Goal: Information Seeking & Learning: Learn about a topic

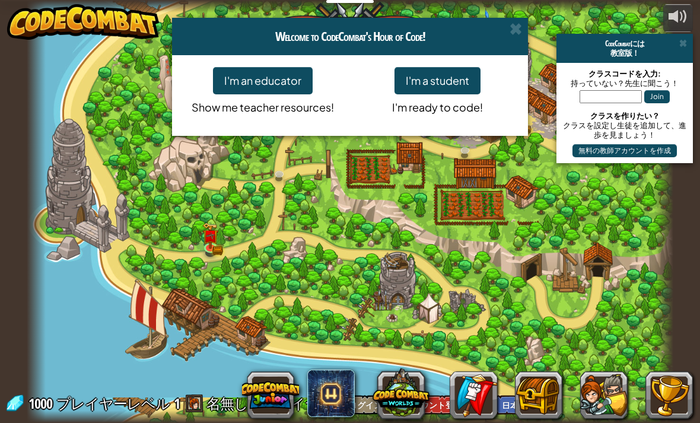
select select "ja"
click at [453, 85] on button "I'm a student" at bounding box center [438, 80] width 86 height 27
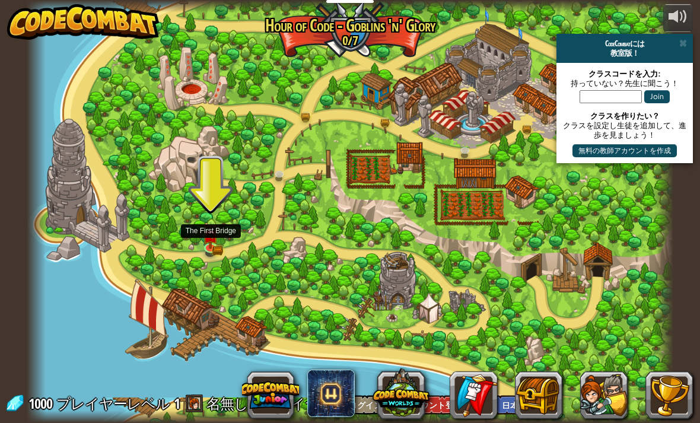
click at [211, 242] on img at bounding box center [211, 235] width 16 height 26
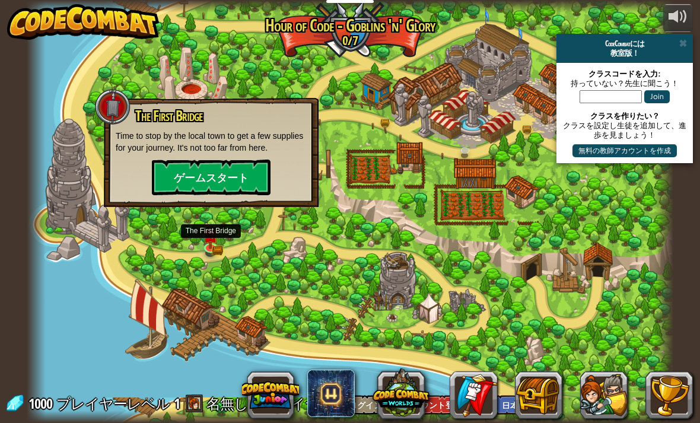
click at [196, 171] on button "ゲームスタート" at bounding box center [211, 178] width 119 height 36
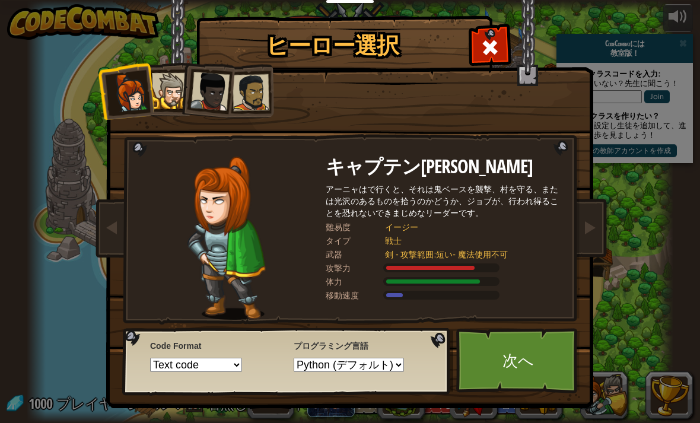
click at [170, 94] on div at bounding box center [170, 91] width 36 height 36
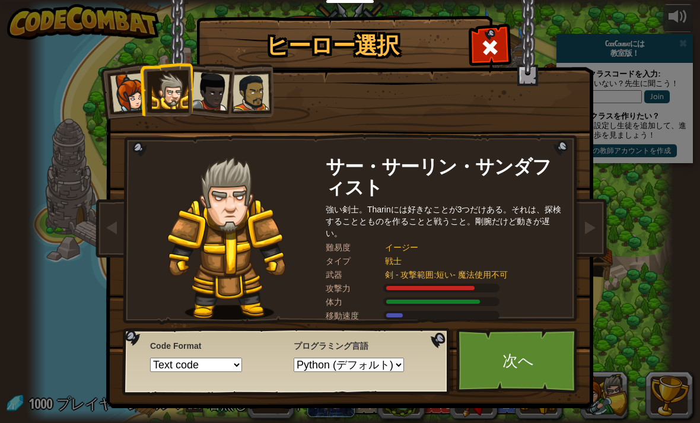
click at [535, 362] on link "次へ" at bounding box center [518, 360] width 124 height 65
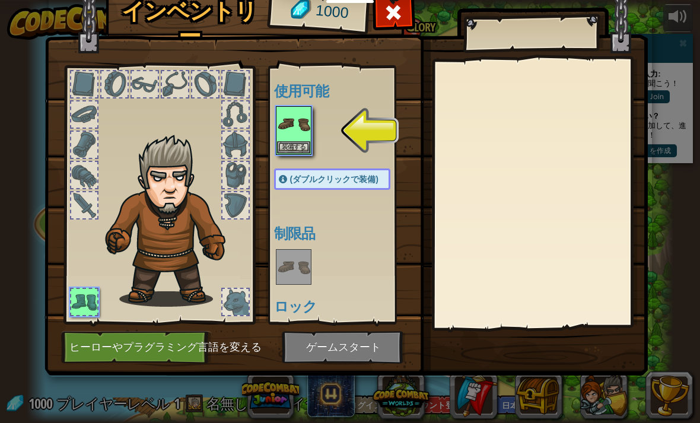
click at [300, 139] on img at bounding box center [293, 123] width 33 height 33
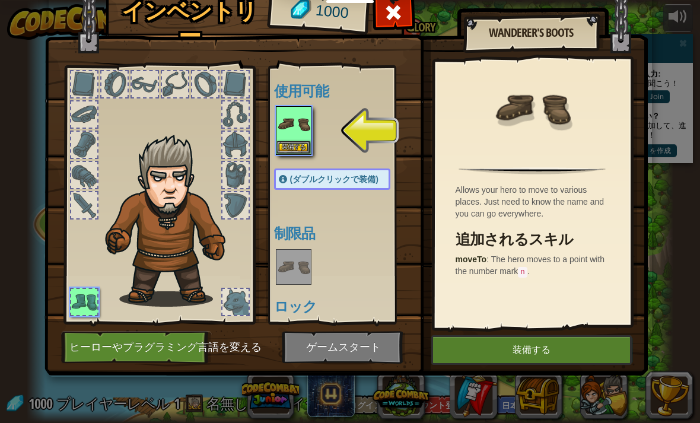
click at [544, 333] on img at bounding box center [345, 160] width 603 height 431
click at [558, 341] on button "装備する" at bounding box center [531, 350] width 201 height 30
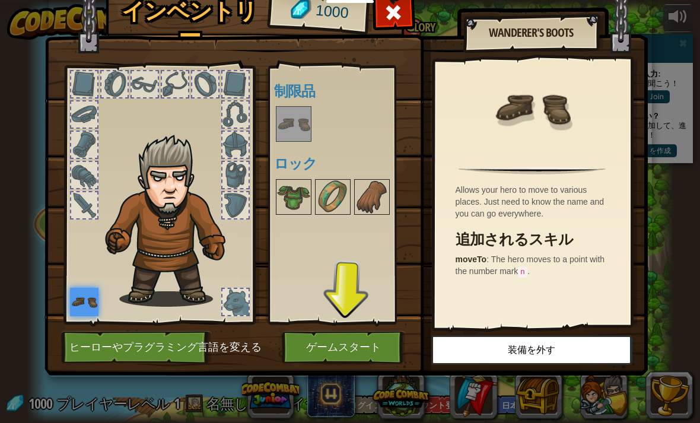
click at [288, 193] on img at bounding box center [293, 196] width 33 height 33
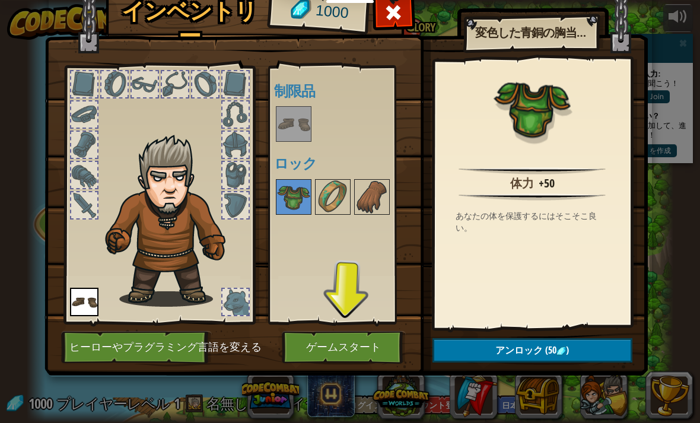
click at [535, 346] on span "アンロック" at bounding box center [518, 350] width 47 height 13
click at [547, 347] on button "ロックを解除？" at bounding box center [533, 350] width 200 height 24
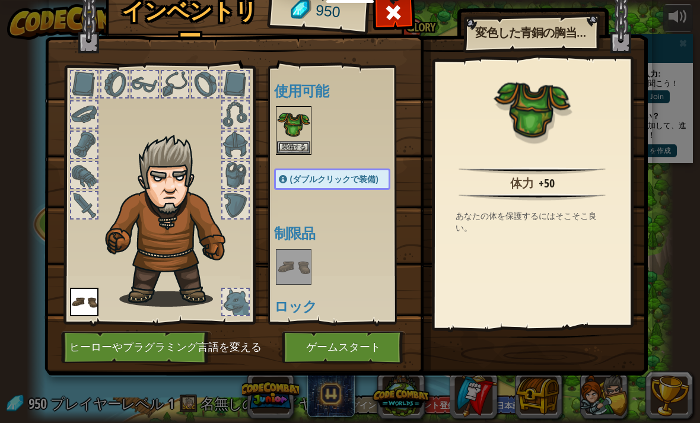
click at [290, 147] on button "装備する" at bounding box center [293, 147] width 33 height 12
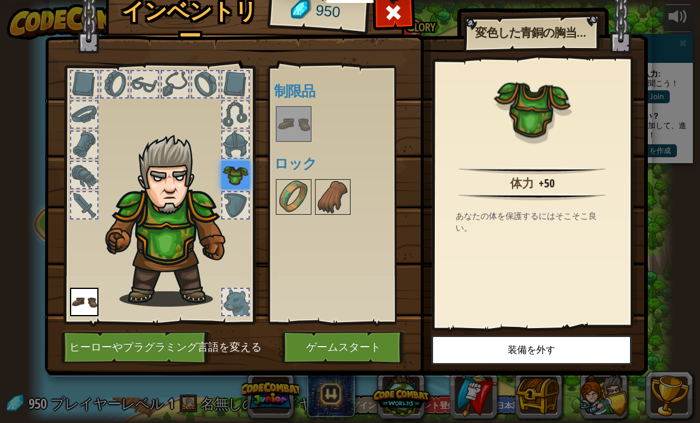
click at [305, 204] on img at bounding box center [293, 196] width 33 height 33
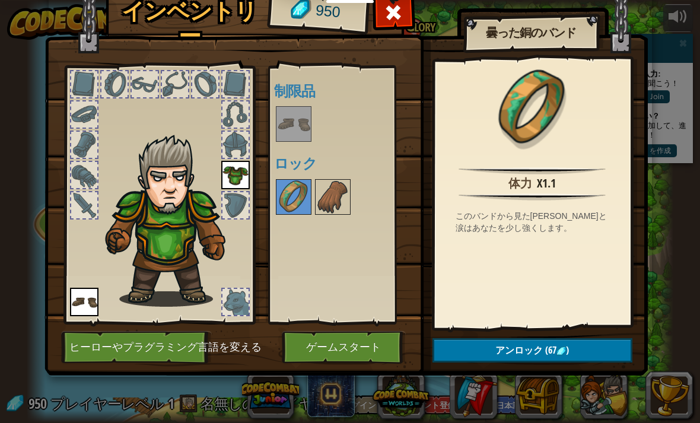
click at [532, 345] on span "アンロック" at bounding box center [518, 350] width 47 height 13
click at [545, 352] on button "ロックを解除？" at bounding box center [533, 350] width 200 height 24
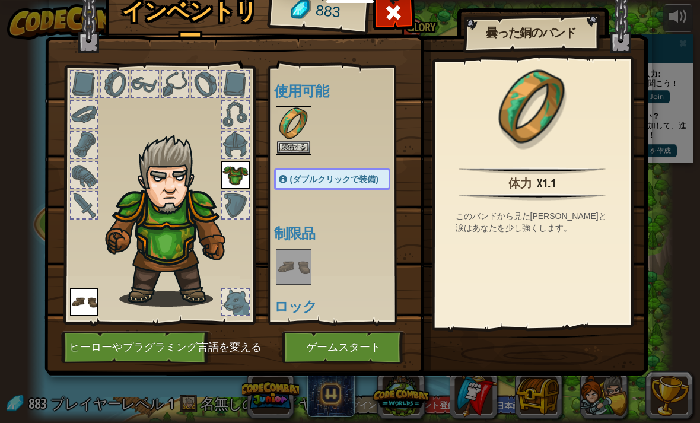
click at [297, 148] on button "装備する" at bounding box center [293, 147] width 33 height 12
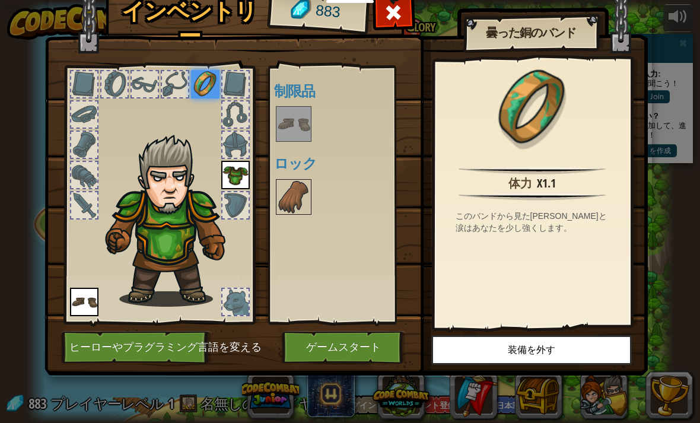
click at [292, 192] on img at bounding box center [293, 196] width 33 height 33
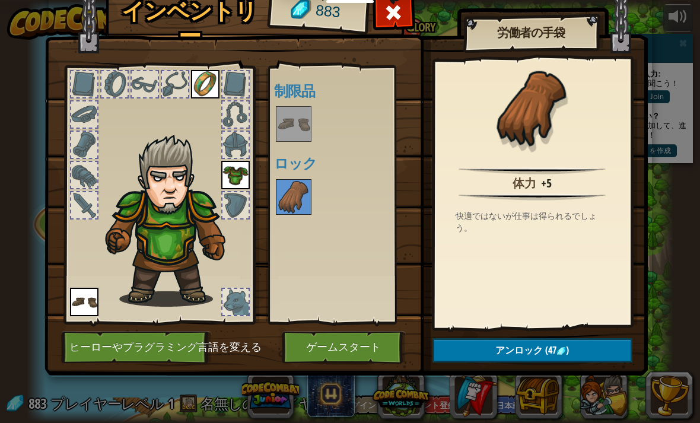
click at [564, 354] on img at bounding box center [561, 350] width 9 height 9
click at [574, 347] on button "ロックを解除？" at bounding box center [533, 350] width 200 height 24
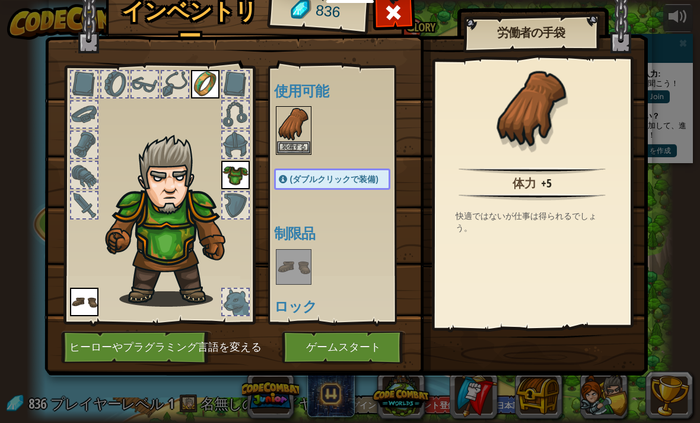
click at [291, 147] on button "装備する" at bounding box center [293, 147] width 33 height 12
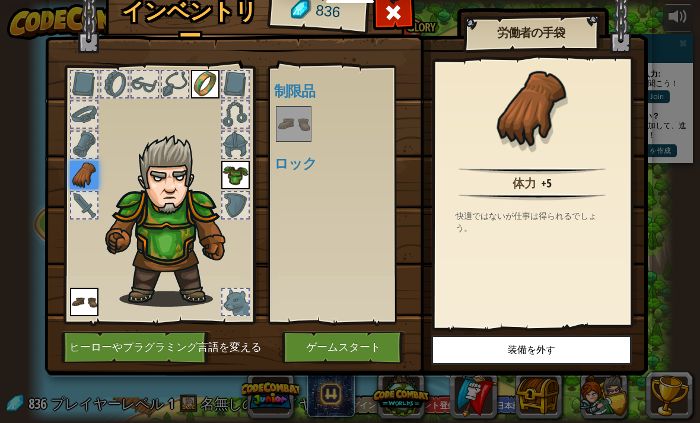
click at [303, 344] on button "ゲームスタート" at bounding box center [344, 347] width 124 height 33
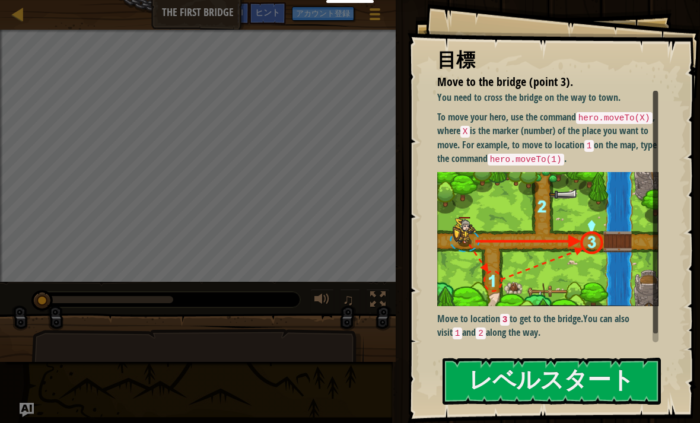
click at [578, 364] on button "レベルスタート" at bounding box center [552, 381] width 218 height 47
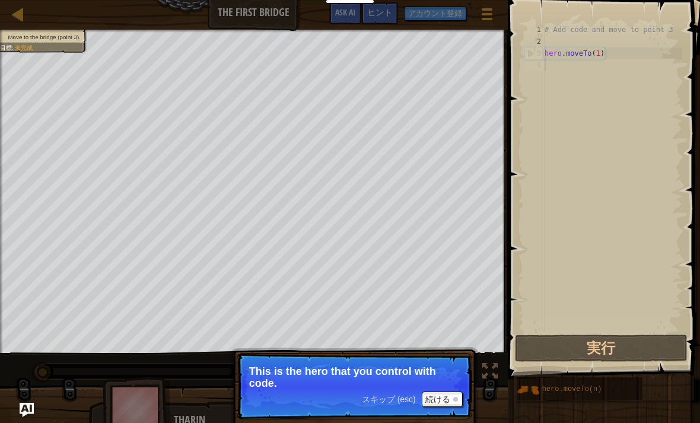
click at [580, 341] on button "実行" at bounding box center [601, 348] width 173 height 27
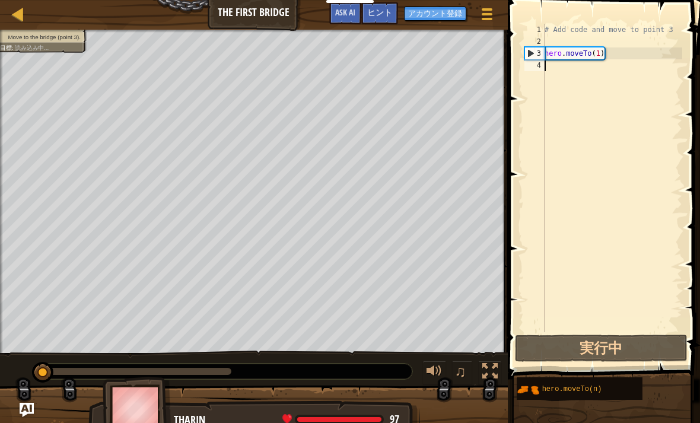
scroll to position [6, 0]
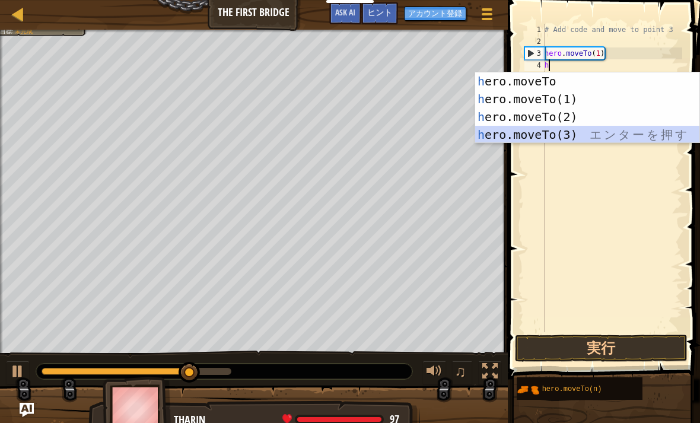
type textarea "hero.moveTo(3)"
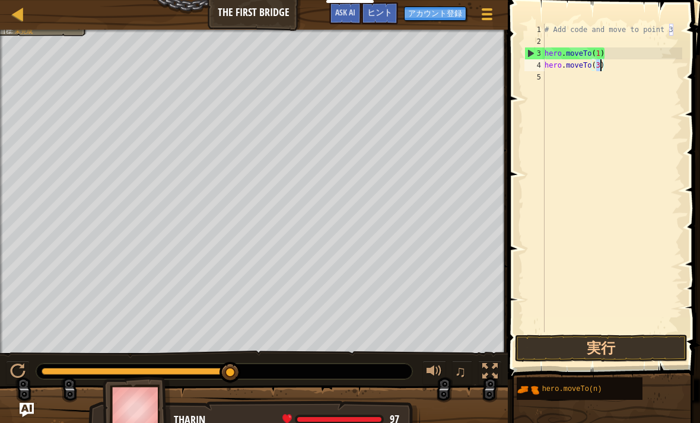
click at [622, 344] on button "実行" at bounding box center [601, 348] width 173 height 27
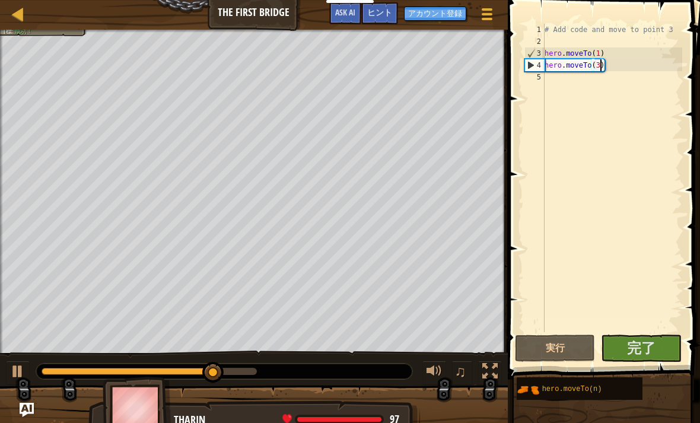
click at [656, 347] on span "完了" at bounding box center [641, 347] width 28 height 19
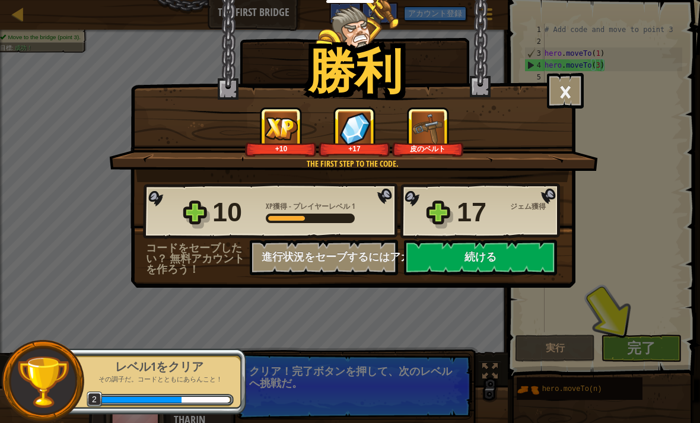
click at [517, 257] on button "続ける" at bounding box center [480, 258] width 153 height 36
select select "ja"
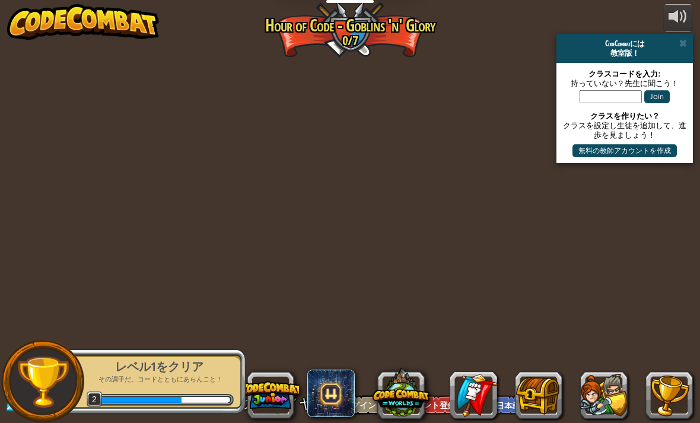
select select "ja"
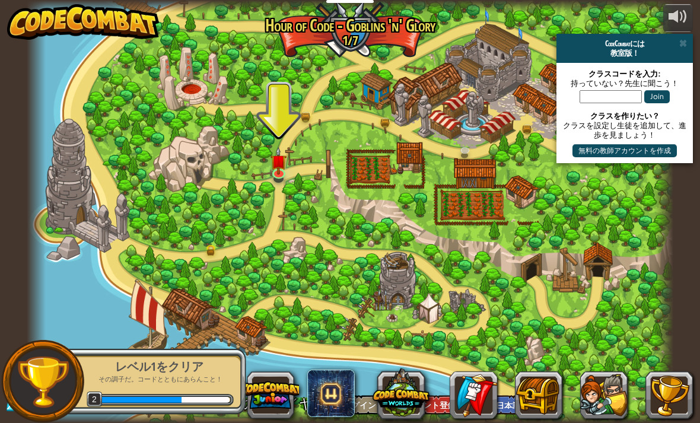
click at [268, 164] on div at bounding box center [350, 211] width 647 height 423
click at [278, 177] on link at bounding box center [280, 175] width 24 height 18
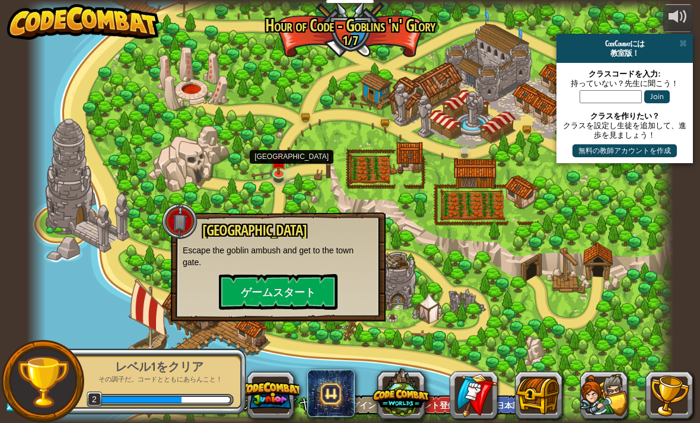
click at [257, 301] on button "ゲームスタート" at bounding box center [278, 292] width 119 height 36
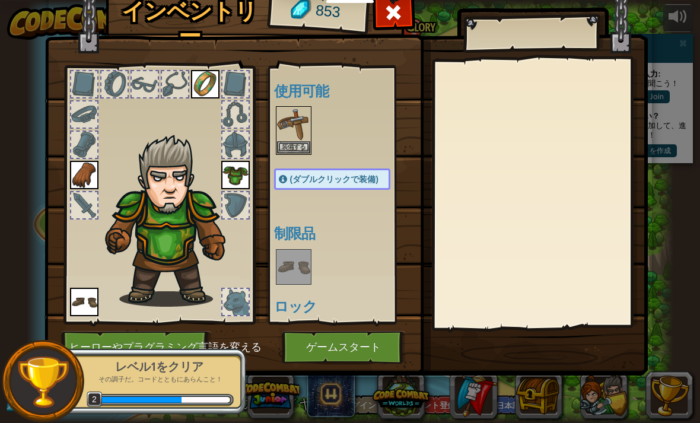
click at [295, 146] on button "装備する" at bounding box center [293, 147] width 33 height 12
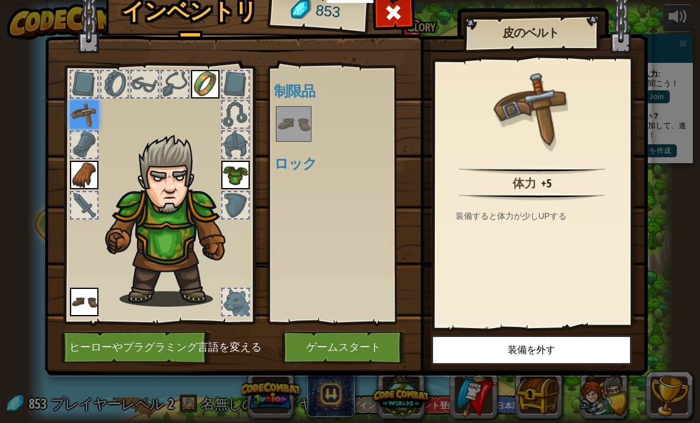
click at [326, 348] on button "ゲームスタート" at bounding box center [344, 347] width 124 height 33
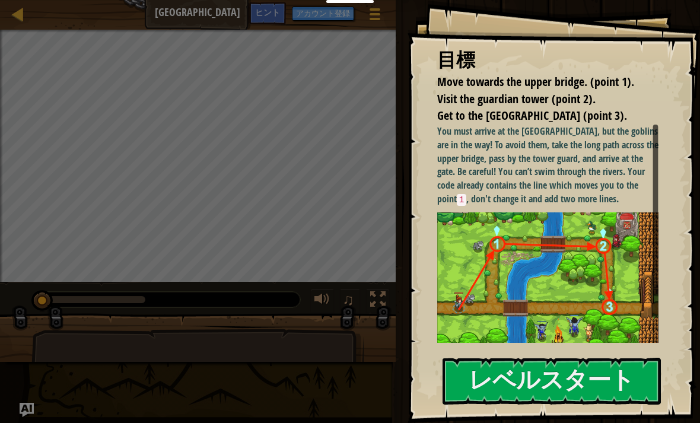
click at [620, 379] on button "レベルスタート" at bounding box center [552, 381] width 218 height 47
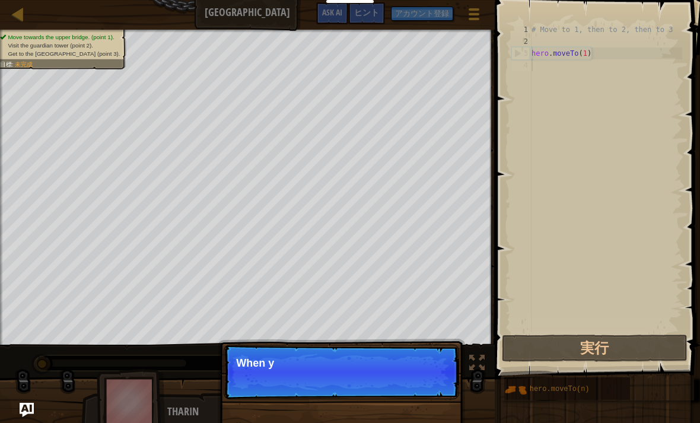
click at [609, 348] on button "実行" at bounding box center [594, 348] width 185 height 27
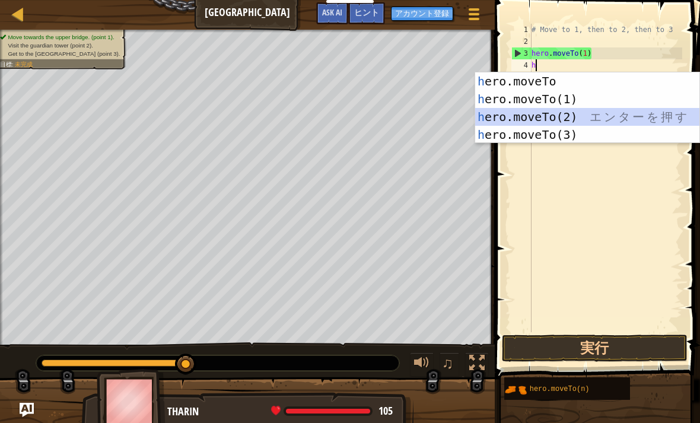
type textarea "hero.moveTo(2)"
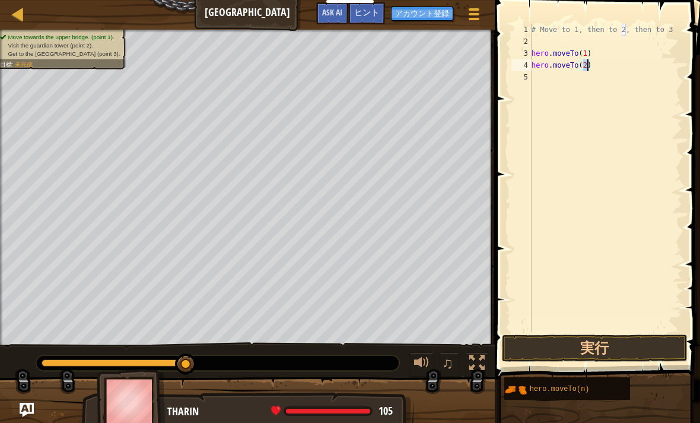
click at [615, 346] on button "実行" at bounding box center [594, 348] width 185 height 27
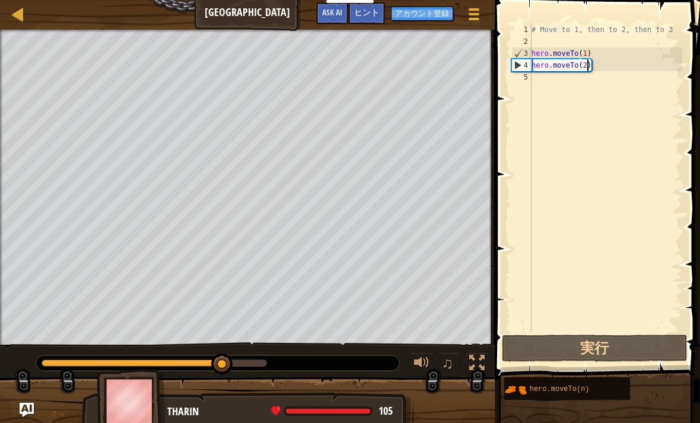
click at [531, 82] on div "5" at bounding box center [521, 77] width 20 height 12
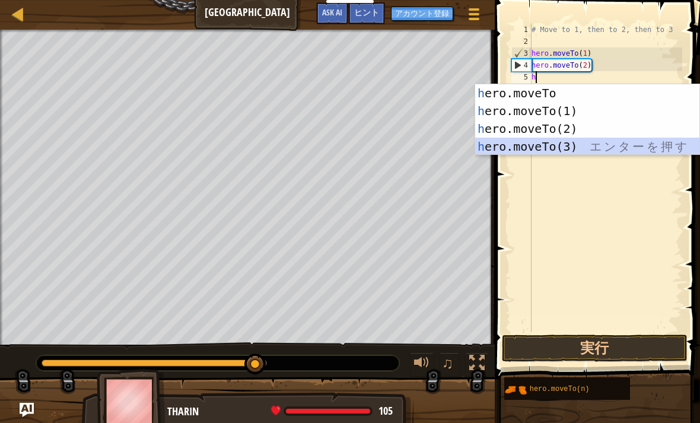
type textarea "hero.moveTo(3)"
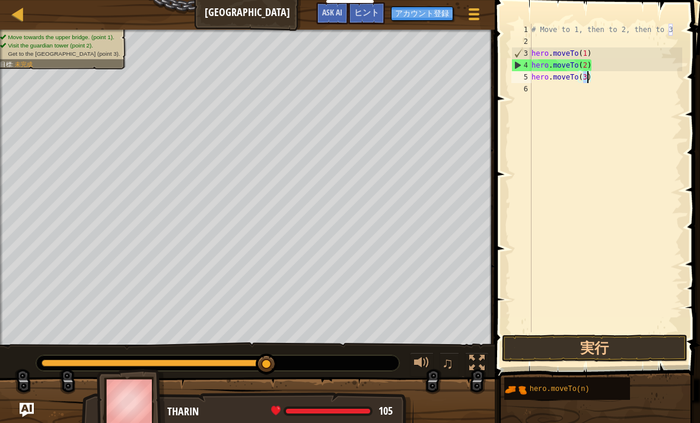
click at [632, 346] on button "実行" at bounding box center [594, 348] width 185 height 27
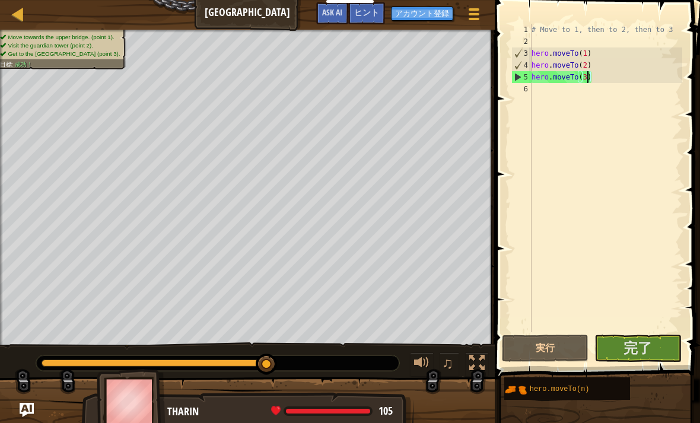
click at [647, 357] on span "完了" at bounding box center [638, 347] width 28 height 19
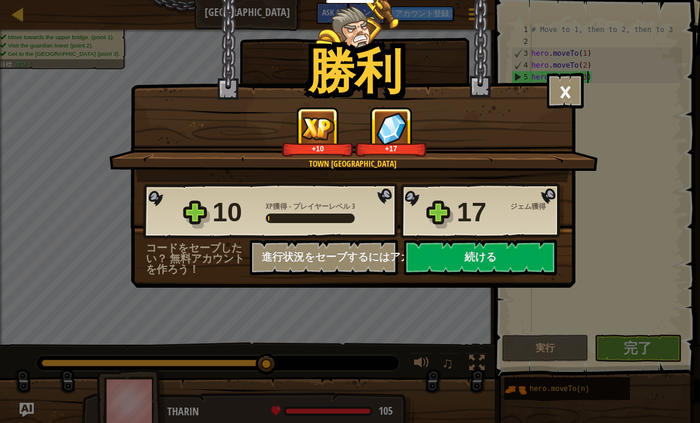
click at [518, 261] on button "続ける" at bounding box center [480, 258] width 153 height 36
select select "ja"
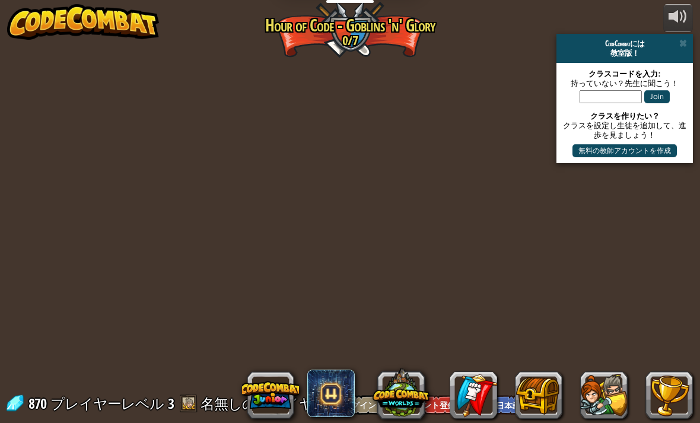
select select "ja"
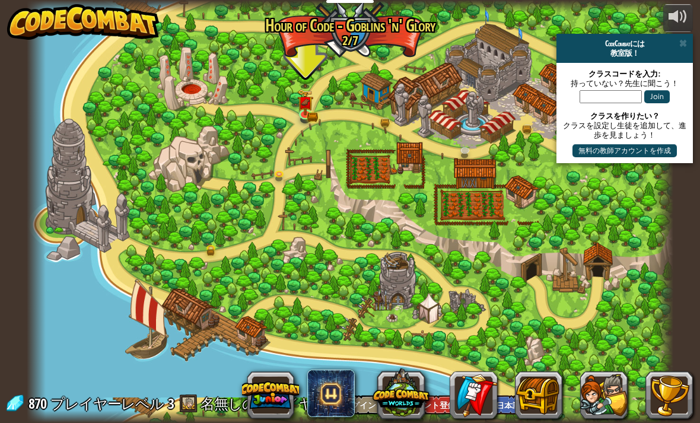
click at [310, 116] on link at bounding box center [307, 116] width 24 height 18
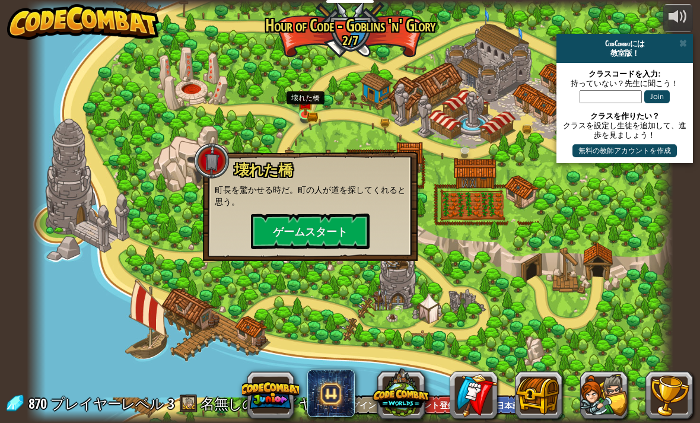
click at [276, 243] on button "ゲームスタート" at bounding box center [310, 232] width 119 height 36
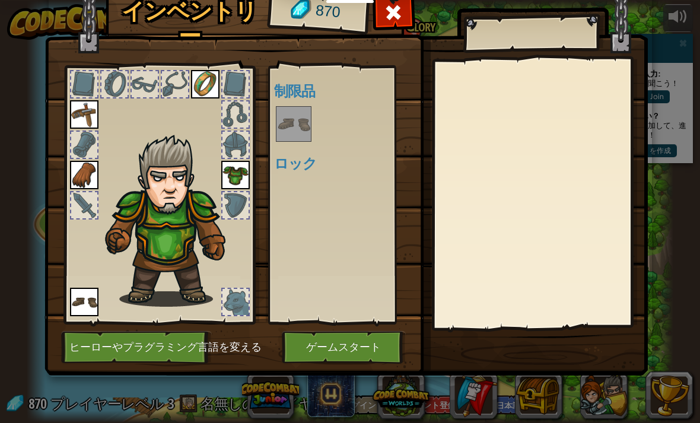
click at [319, 351] on button "ゲームスタート" at bounding box center [344, 347] width 124 height 33
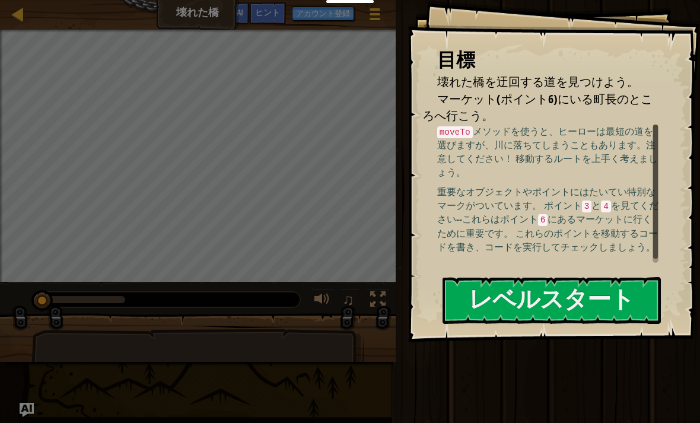
click at [605, 277] on button "レベルスタート" at bounding box center [552, 300] width 218 height 47
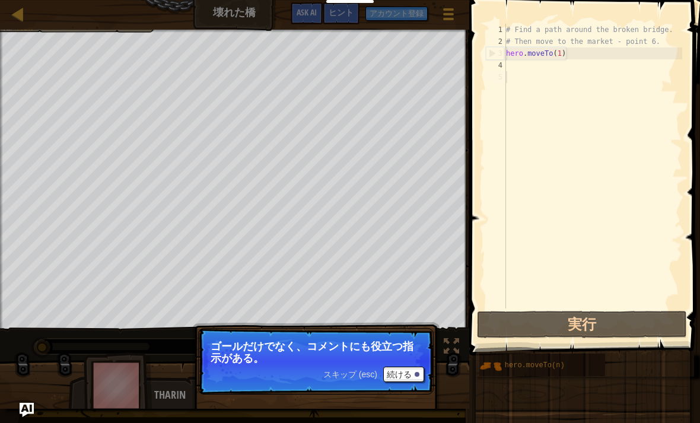
click at [596, 313] on button "実行" at bounding box center [582, 324] width 210 height 27
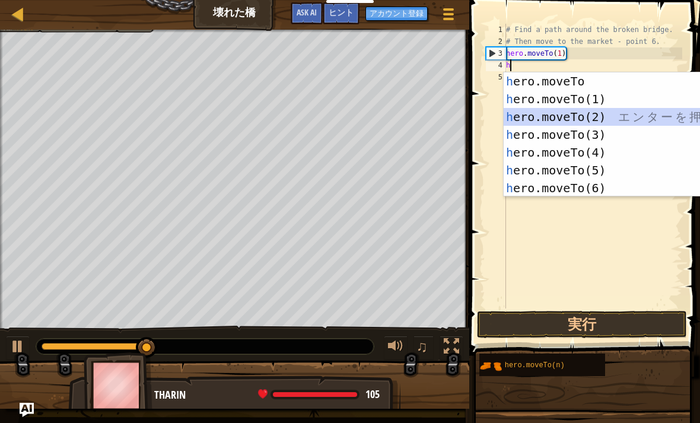
type textarea "hero.moveTo(2)"
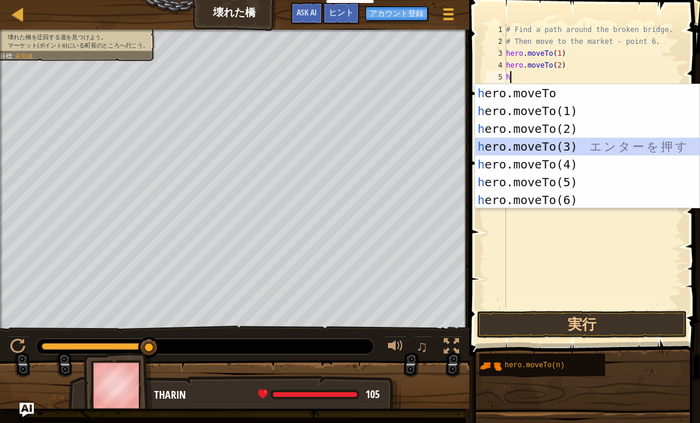
type textarea "hero.moveTo(3)"
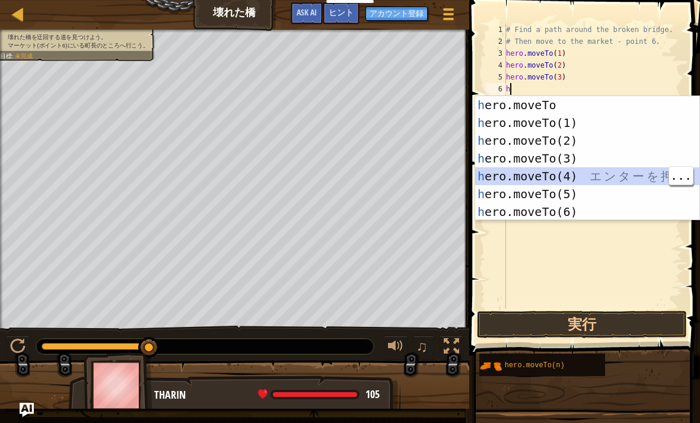
type textarea "hero.moveTo(4)"
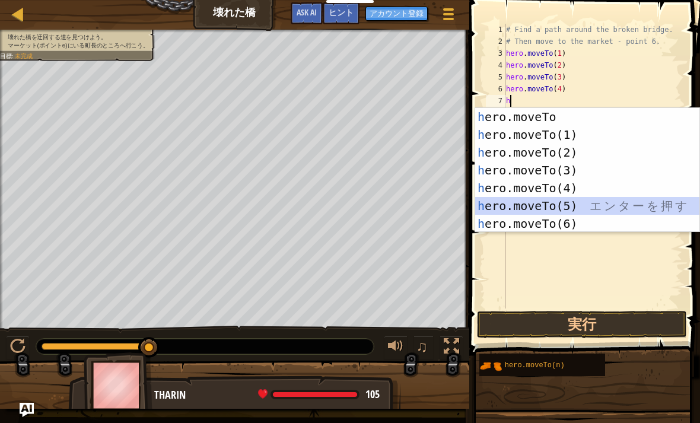
type textarea "hero.moveTo(5)"
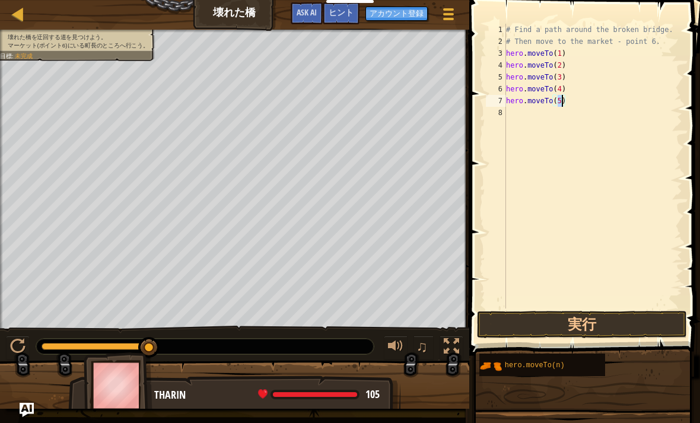
click at [504, 118] on div "8" at bounding box center [496, 113] width 20 height 12
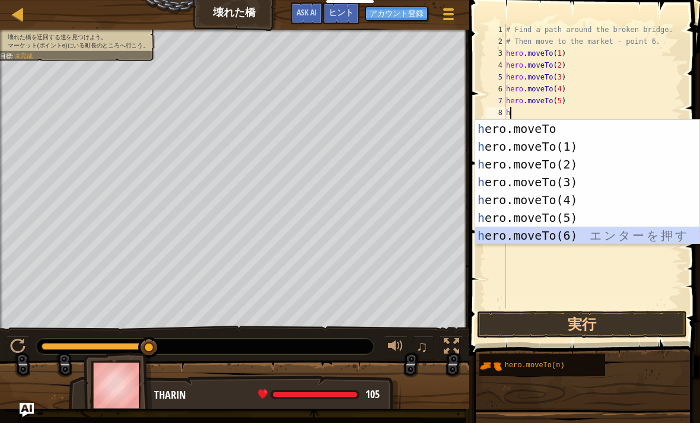
type textarea "hero.moveTo(6)"
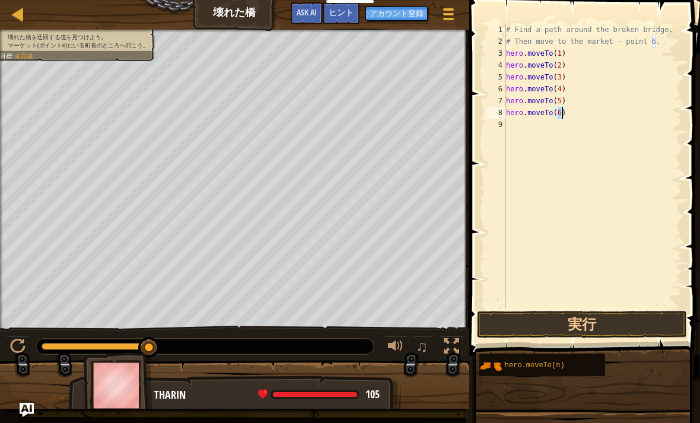
click at [617, 328] on button "実行" at bounding box center [582, 324] width 210 height 27
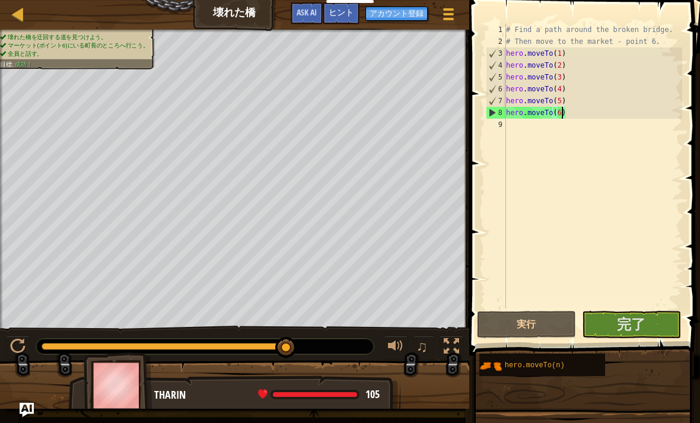
click at [633, 332] on span "完了" at bounding box center [631, 323] width 28 height 19
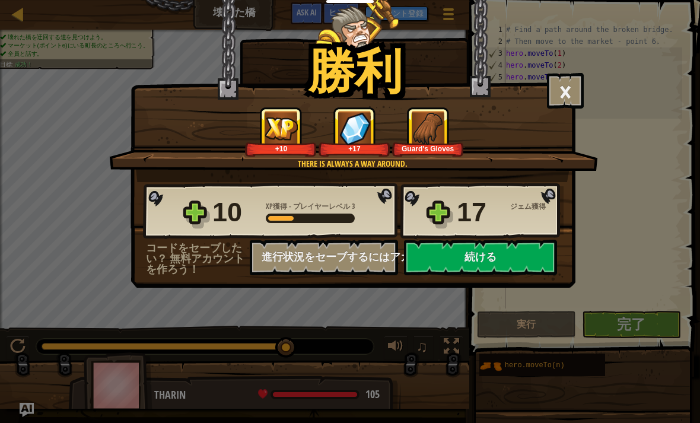
click at [517, 255] on button "続ける" at bounding box center [480, 258] width 153 height 36
select select "ja"
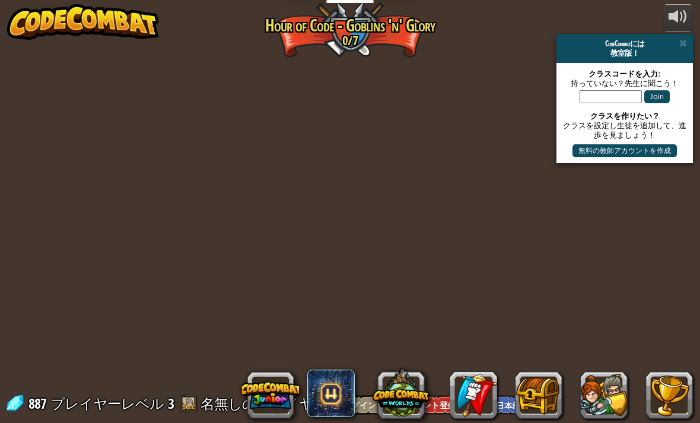
select select "ja"
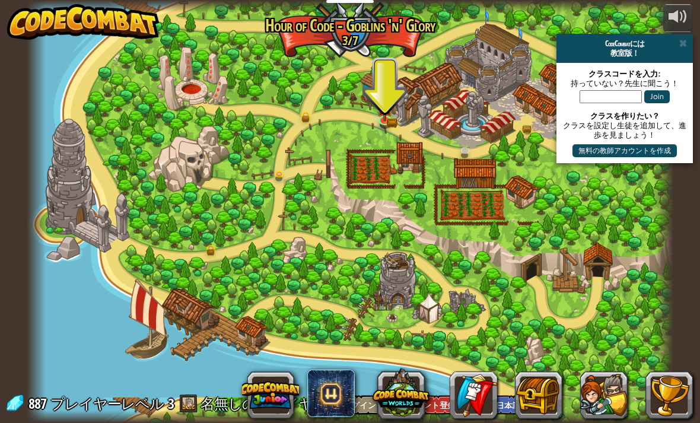
click at [384, 117] on img at bounding box center [385, 108] width 16 height 26
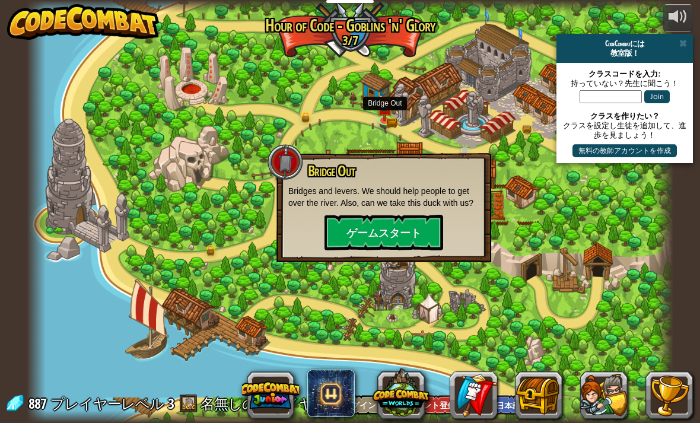
click at [348, 243] on button "ゲームスタート" at bounding box center [384, 233] width 119 height 36
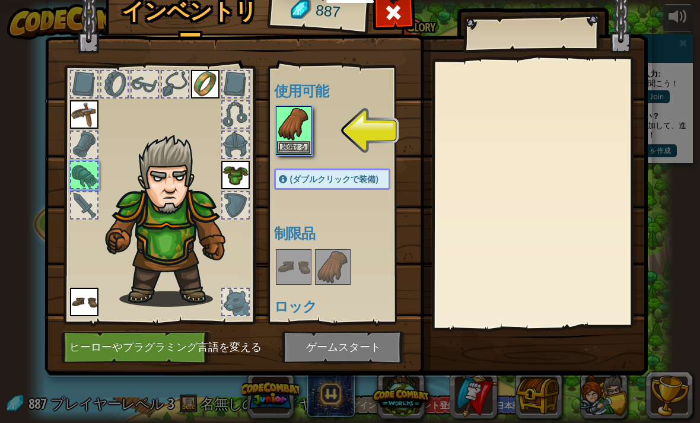
click at [295, 138] on img at bounding box center [293, 123] width 33 height 33
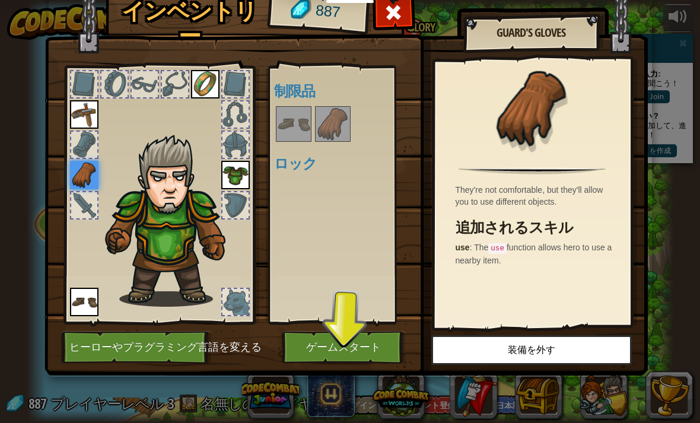
click at [368, 342] on button "ゲームスタート" at bounding box center [344, 347] width 124 height 33
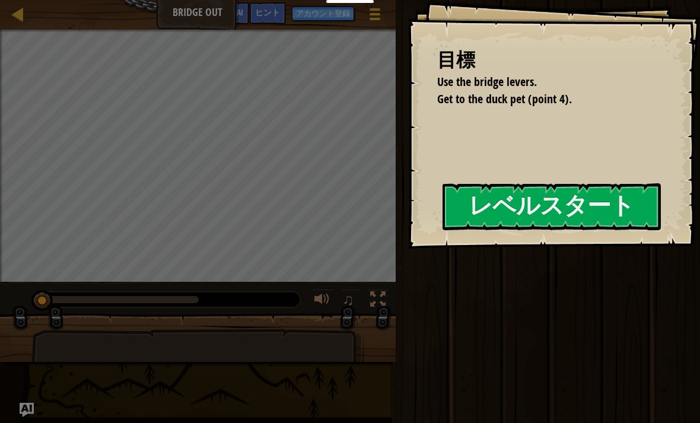
click at [602, 205] on button "レベルスタート" at bounding box center [552, 206] width 218 height 47
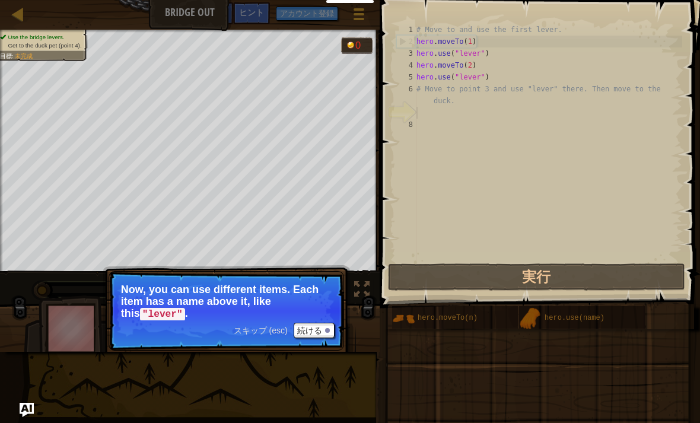
click at [317, 329] on button "続ける" at bounding box center [314, 330] width 41 height 15
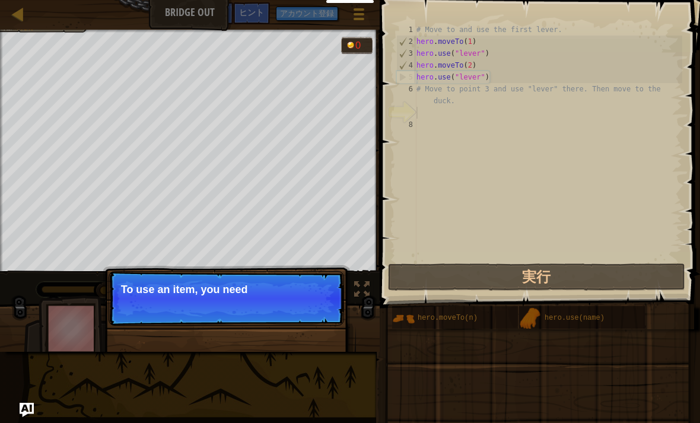
click at [606, 273] on button "実行" at bounding box center [536, 276] width 297 height 27
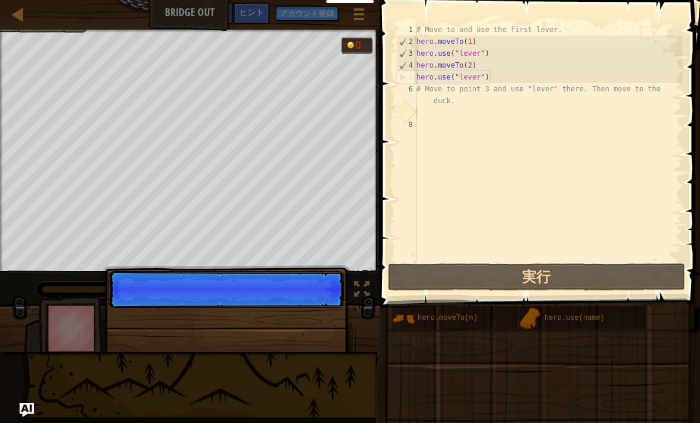
click at [303, 327] on div "スキップ (esc) 続ける" at bounding box center [226, 359] width 247 height 176
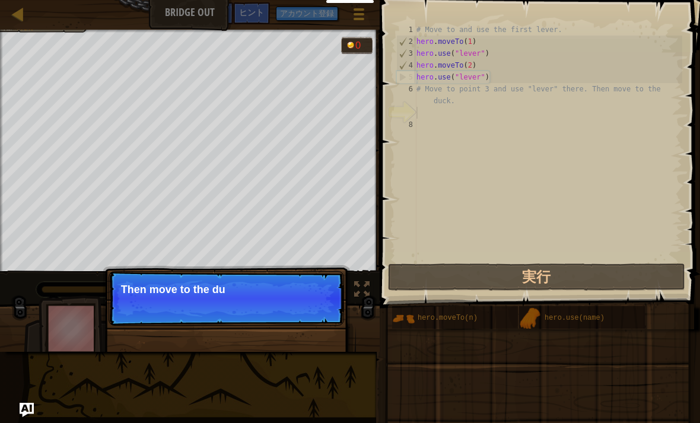
click at [294, 325] on p "スキップ (esc) 続ける Then move to the du" at bounding box center [227, 298] width 236 height 55
click at [297, 319] on p "スキップ (esc) 続ける Then move to the duck at t" at bounding box center [227, 298] width 236 height 55
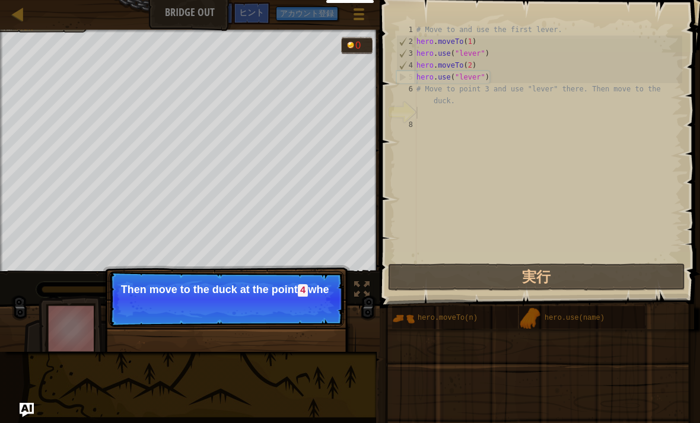
click at [290, 322] on p "スキップ (esc) 続ける Then move to the duck at the [GEOGRAPHIC_DATA] whe" at bounding box center [227, 299] width 236 height 56
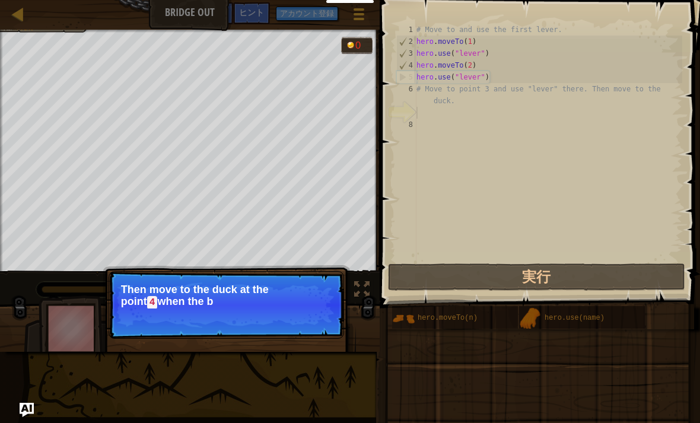
click at [299, 339] on div "スキップ (esc) 続ける Then move to the duck at the point 4 when the b" at bounding box center [226, 359] width 247 height 176
click at [298, 335] on p "スキップ (esc) 続ける Then move to the duck at the point 4 when the bridge is enabl" at bounding box center [227, 305] width 236 height 68
click at [302, 334] on p "スキップ (esc) 続ける Then move to the duck at the [GEOGRAPHIC_DATA] when the bridge i…" at bounding box center [227, 305] width 236 height 68
click at [307, 313] on button "続ける" at bounding box center [314, 318] width 41 height 15
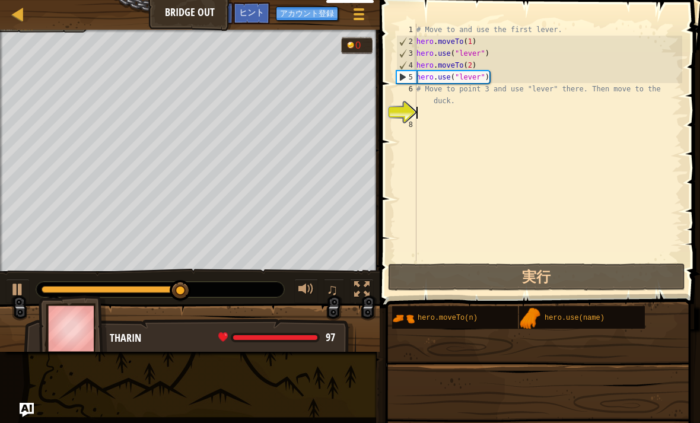
click at [249, 4] on div "ヒント" at bounding box center [251, 13] width 37 height 22
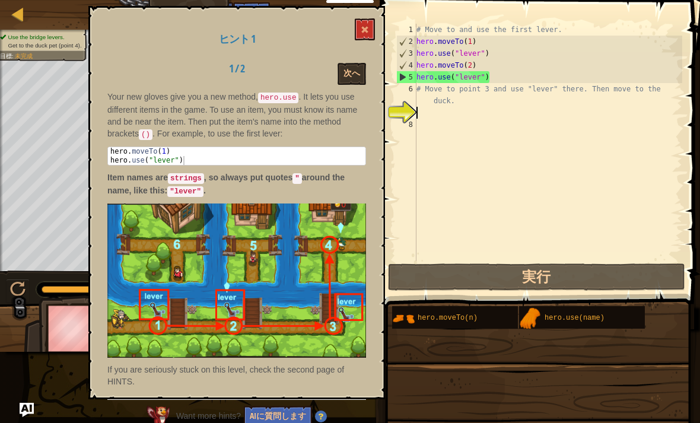
click at [360, 31] on button at bounding box center [365, 29] width 20 height 22
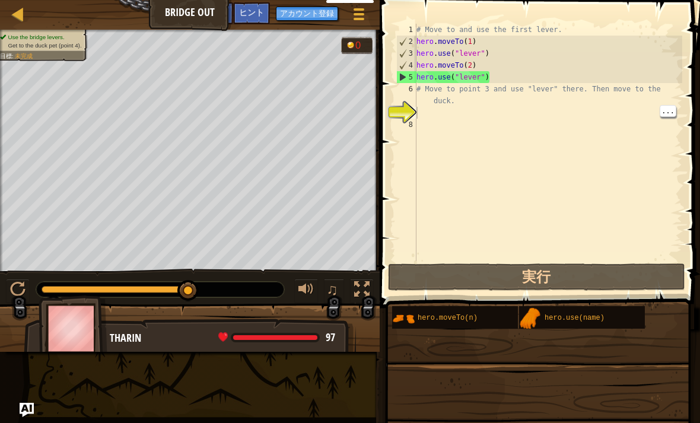
click at [422, 116] on div "# Move to and use the first lever. hero . moveTo ( 1 ) hero . use ( "lever" ) h…" at bounding box center [548, 154] width 268 height 261
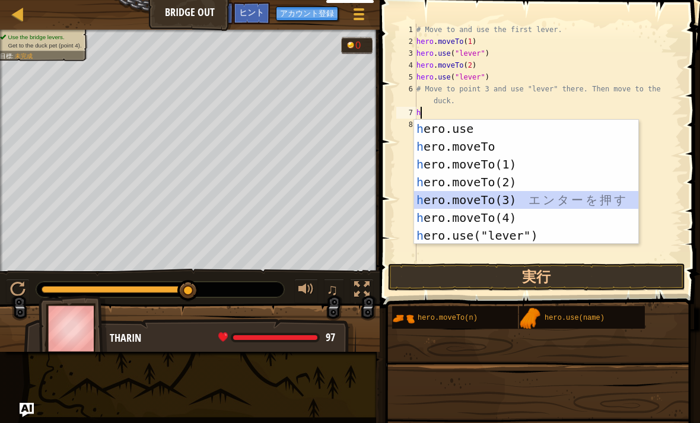
type textarea "hero.moveTo(3)"
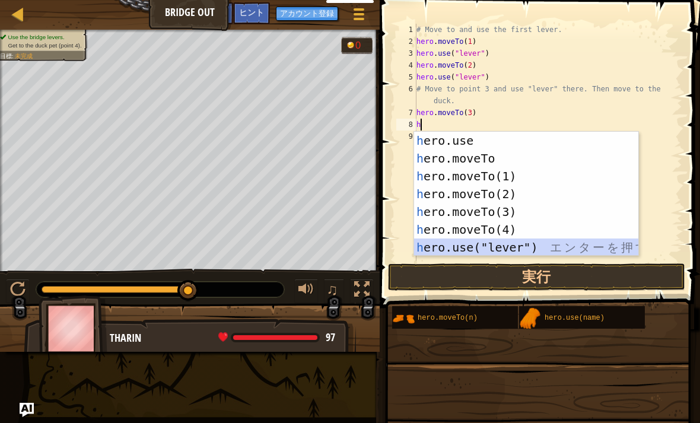
type textarea "hero.use("lever")"
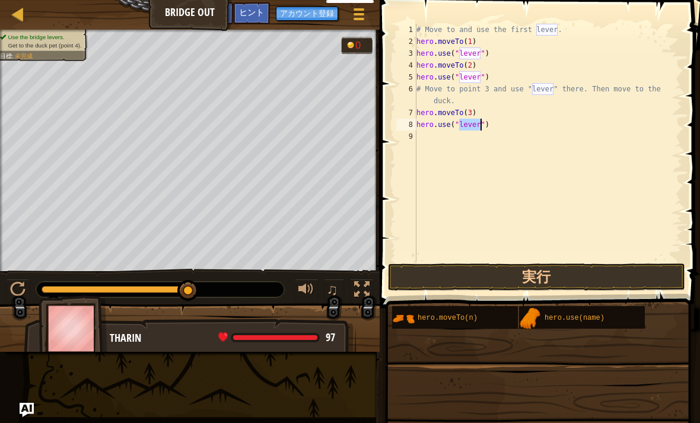
click at [412, 136] on div "9" at bounding box center [406, 137] width 20 height 12
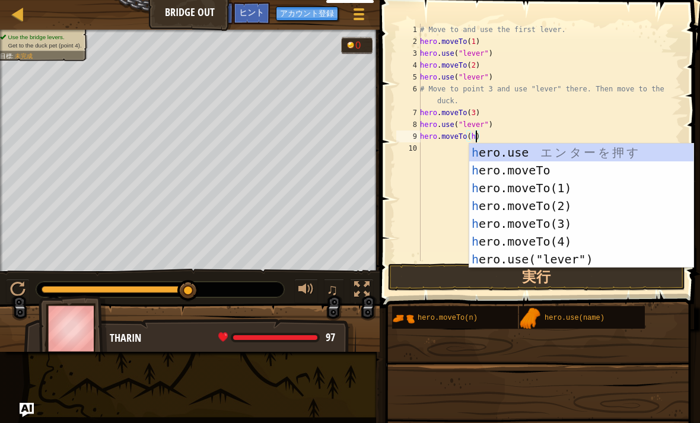
type textarea "hero.moveTo()"
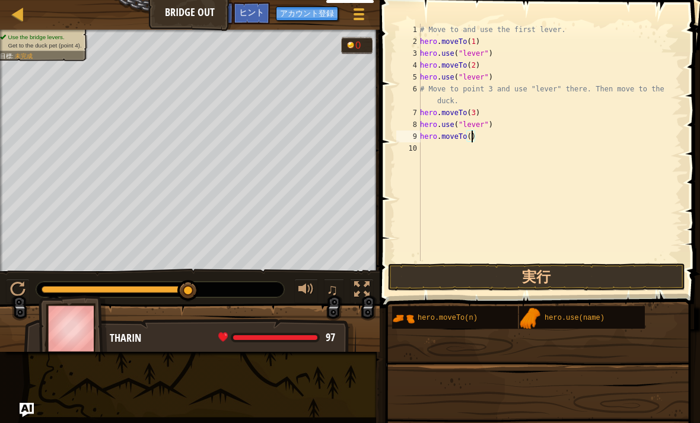
click at [416, 142] on div "10" at bounding box center [408, 148] width 24 height 12
type textarea "h"
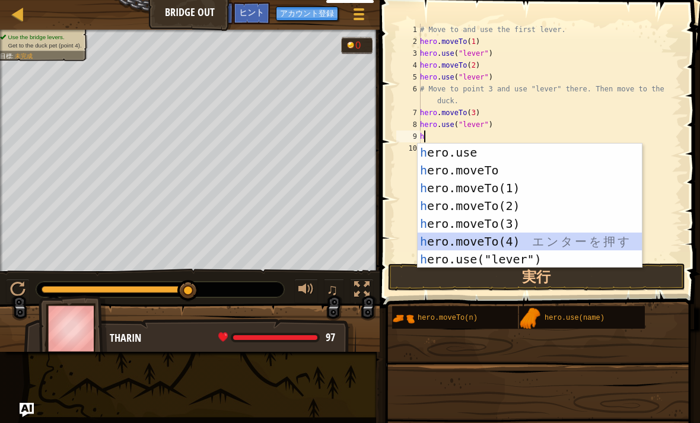
type textarea "hero.moveTo(4)"
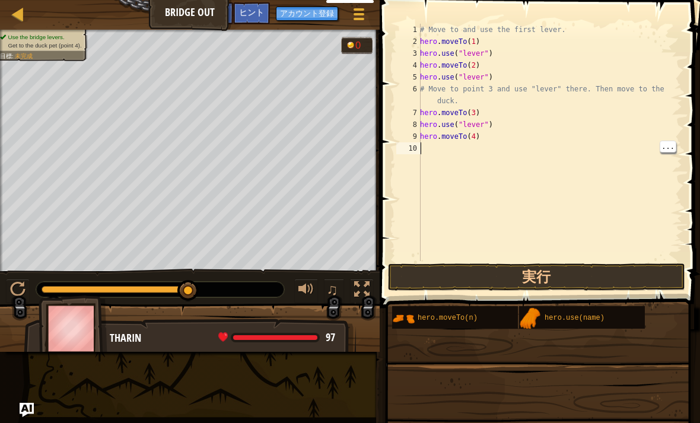
type textarea "m"
click at [555, 279] on button "実行" at bounding box center [536, 276] width 297 height 27
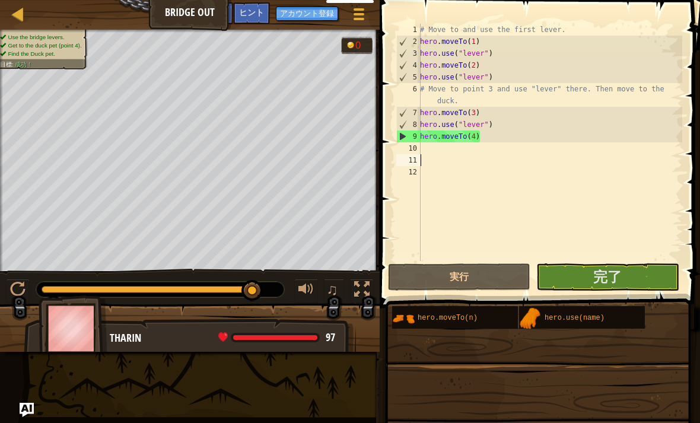
click at [630, 290] on button "完了" at bounding box center [607, 276] width 142 height 27
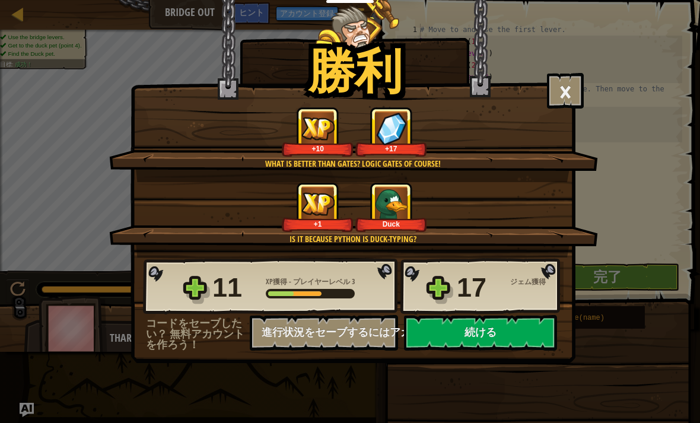
click at [513, 337] on button "続ける" at bounding box center [480, 333] width 153 height 36
select select "ja"
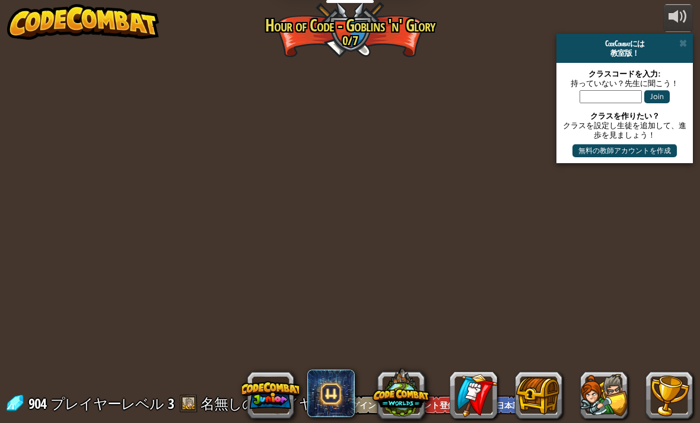
select select "ja"
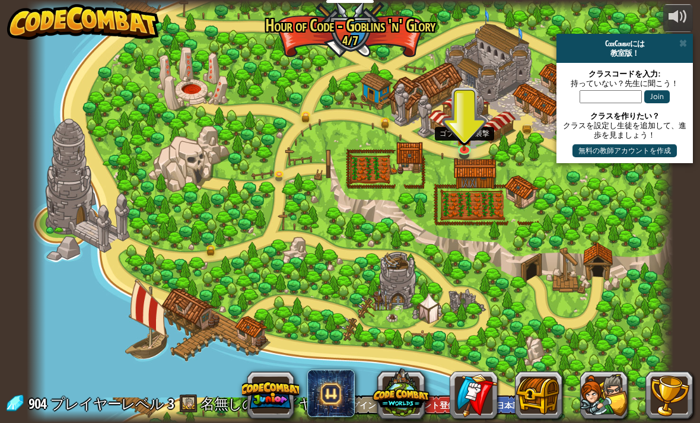
click at [466, 143] on img at bounding box center [465, 136] width 16 height 27
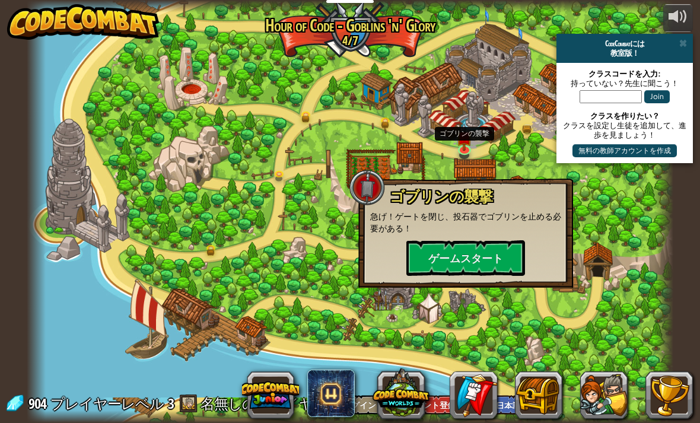
click at [488, 256] on button "ゲームスタート" at bounding box center [465, 258] width 119 height 36
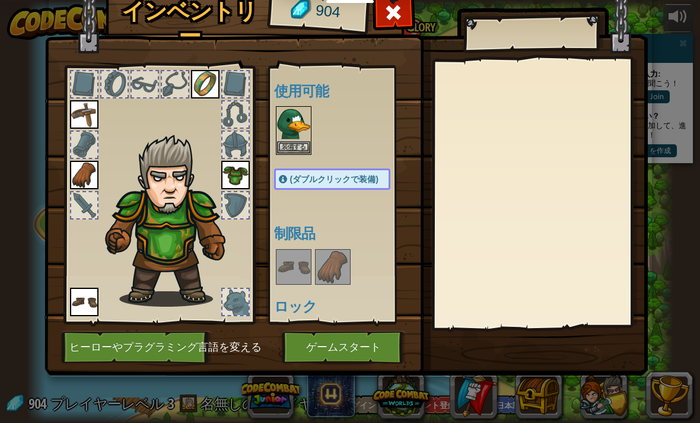
click at [297, 147] on button "装備する" at bounding box center [293, 147] width 33 height 12
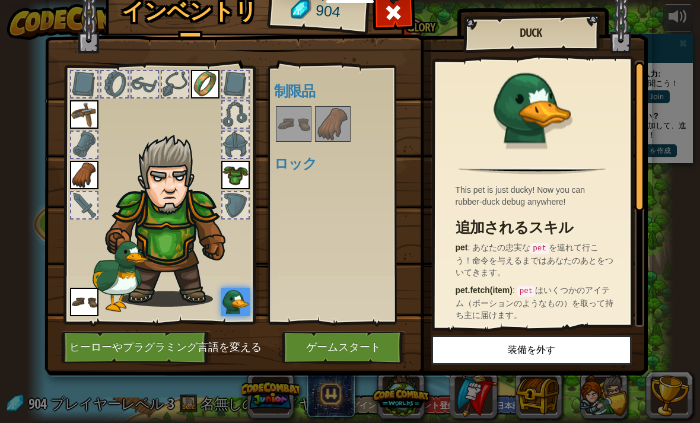
click at [309, 349] on button "ゲームスタート" at bounding box center [344, 347] width 124 height 33
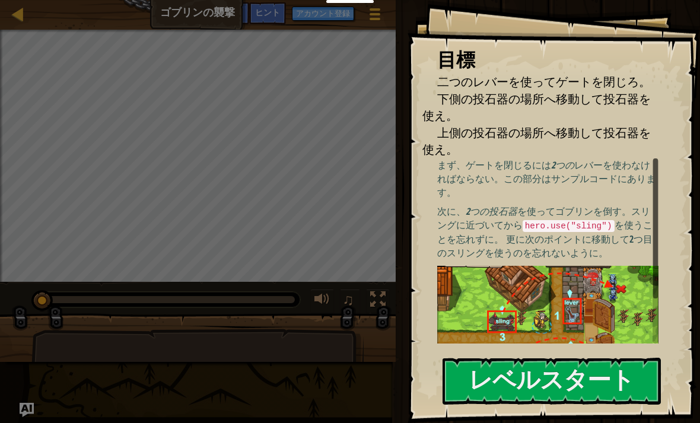
click at [600, 390] on button "レベルスタート" at bounding box center [552, 381] width 218 height 47
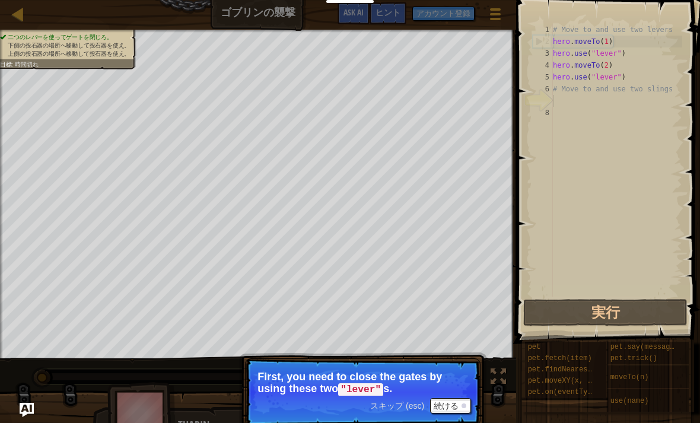
click at [641, 320] on button "実行" at bounding box center [605, 312] width 164 height 27
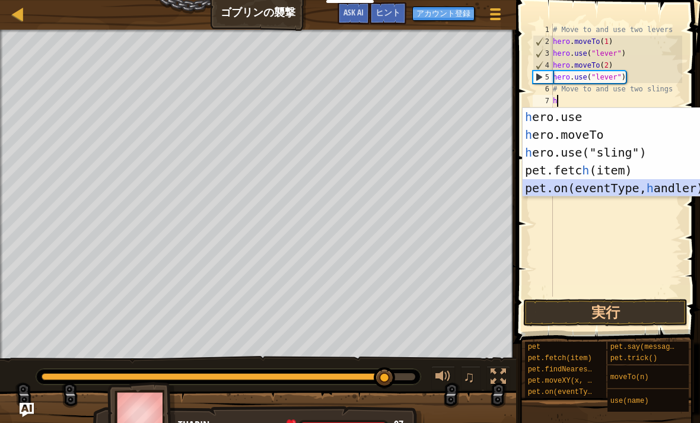
type textarea "h"
click at [654, 308] on button "実行" at bounding box center [605, 312] width 164 height 27
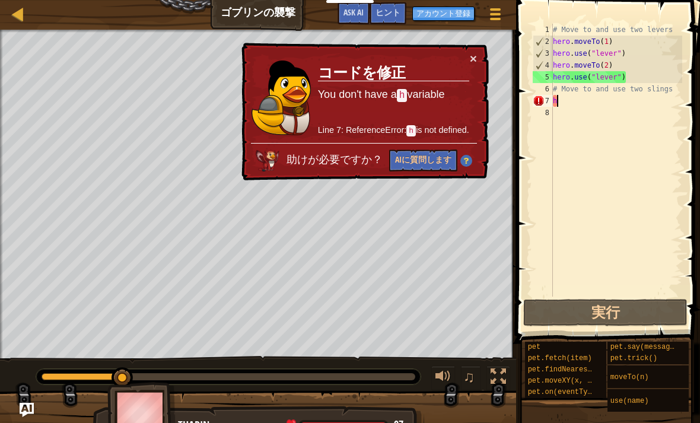
click at [475, 53] on button "×" at bounding box center [473, 58] width 7 height 12
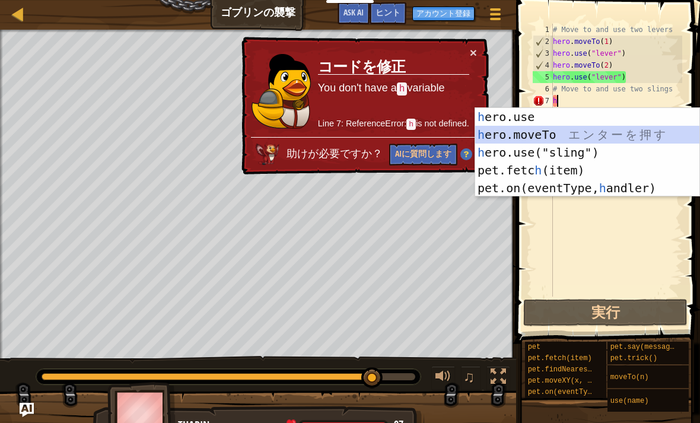
type textarea "hero.moveTo(2)"
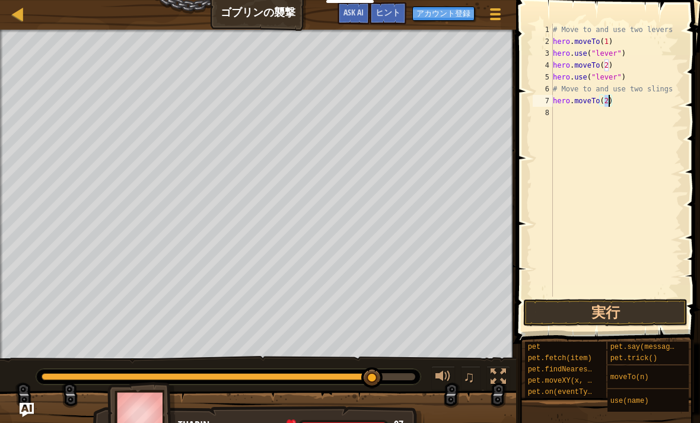
click at [642, 312] on button "実行" at bounding box center [605, 312] width 164 height 27
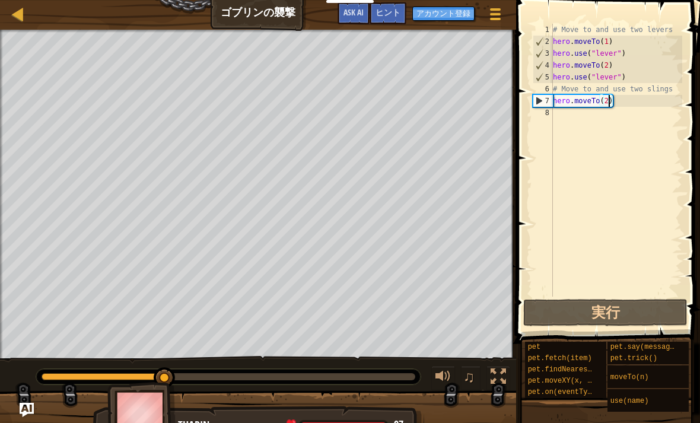
click at [550, 108] on div "8" at bounding box center [543, 113] width 20 height 12
